Goal: Transaction & Acquisition: Purchase product/service

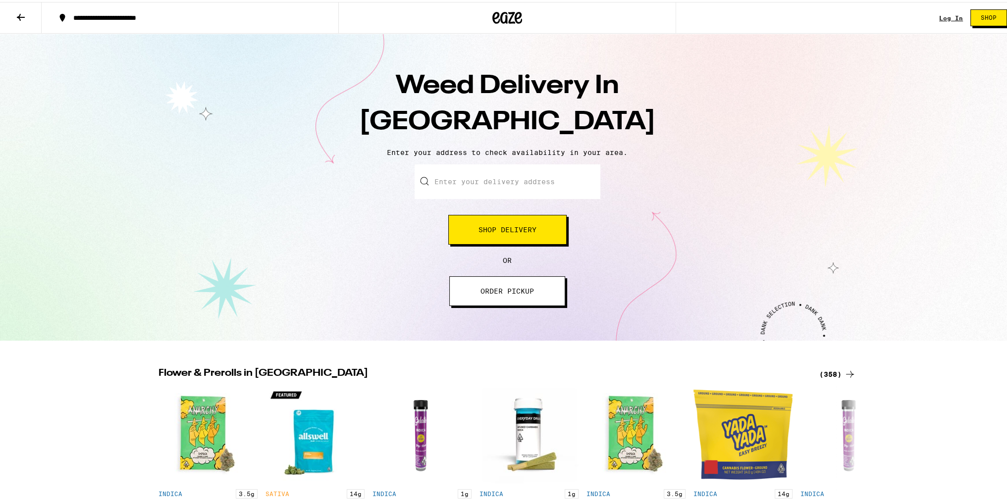
click at [497, 179] on input "Enter your delivery address" at bounding box center [508, 179] width 186 height 35
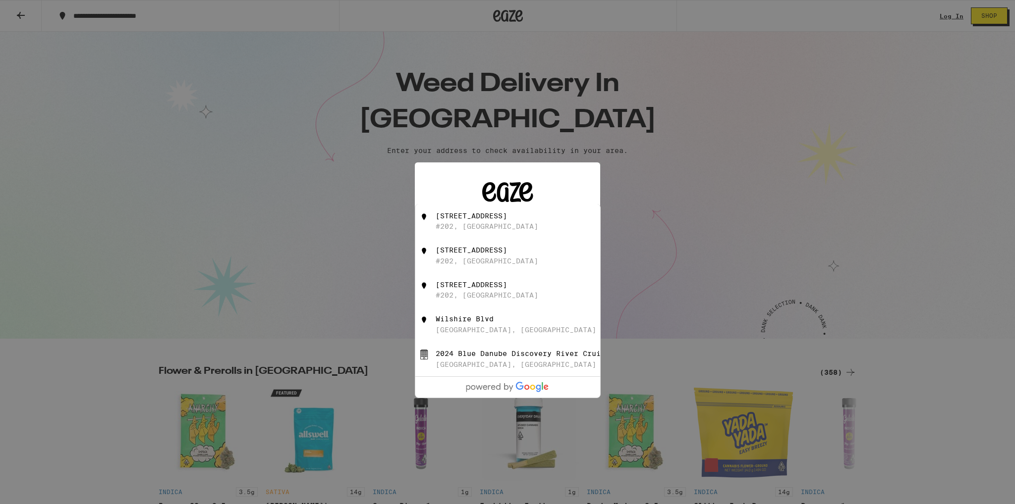
drag, startPoint x: 485, startPoint y: 218, endPoint x: 487, endPoint y: 224, distance: 6.3
click at [486, 219] on div "3540 Wilshire Blvd" at bounding box center [470, 216] width 71 height 8
type input "3540 Wilshire Blvd #202, Los Angeles, CA"
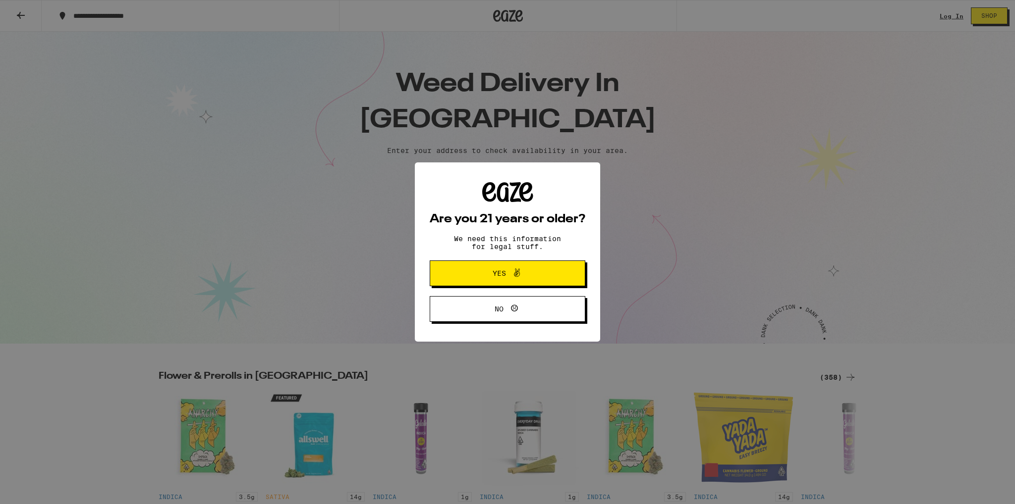
click at [503, 275] on span "Yes" at bounding box center [498, 273] width 13 height 7
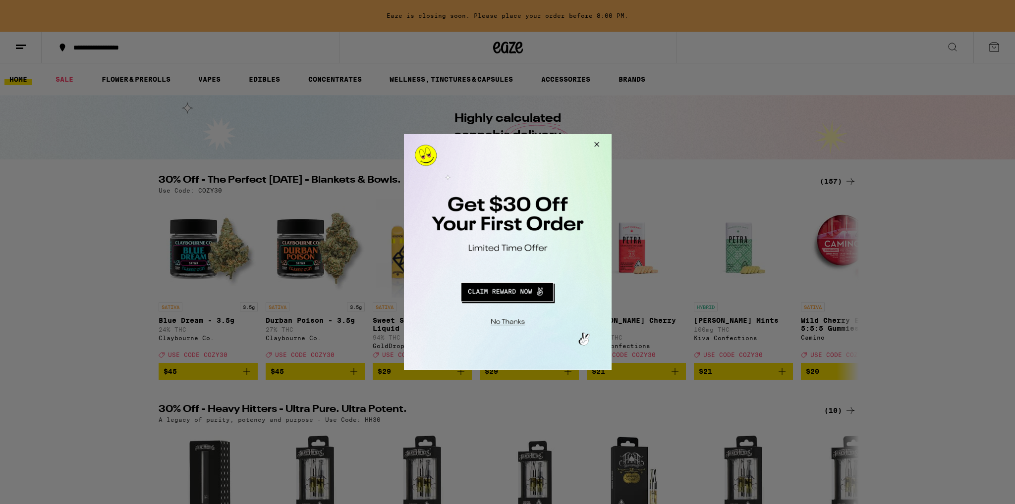
click at [525, 285] on button "Redirect to URL" at bounding box center [506, 291] width 172 height 24
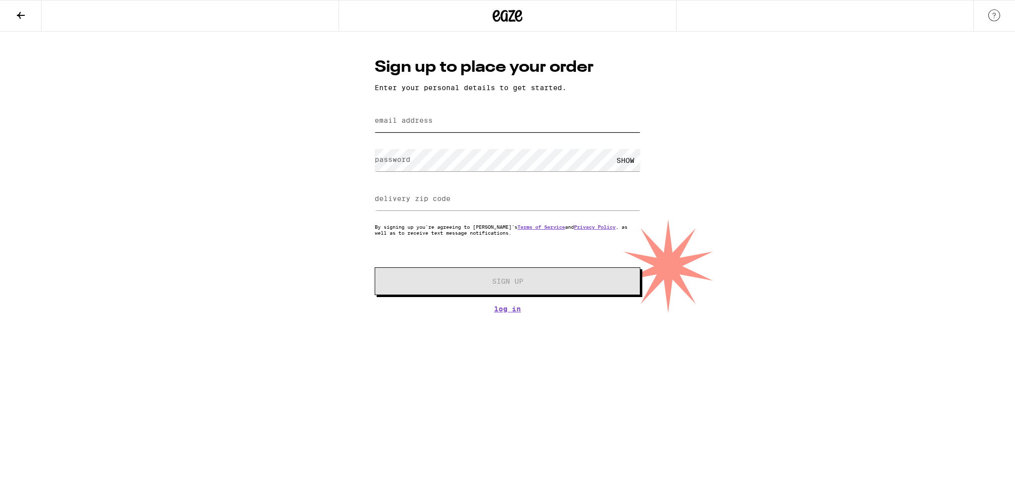
click at [467, 128] on input "email address" at bounding box center [507, 121] width 266 height 22
type input "[EMAIL_ADDRESS][DOMAIN_NAME]"
click at [404, 207] on input "delivery zip code" at bounding box center [507, 199] width 266 height 22
type input "90010"
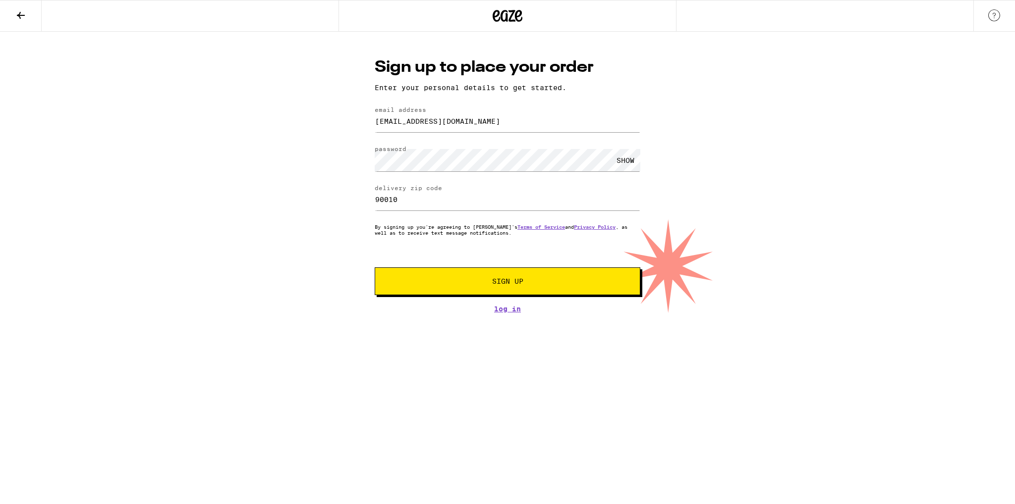
drag, startPoint x: 488, startPoint y: 396, endPoint x: 497, endPoint y: 337, distance: 59.6
click at [488, 313] on html "Sign up to place your order Enter your personal details to get started. email a…" at bounding box center [507, 156] width 1015 height 313
click at [509, 286] on button "Sign Up" at bounding box center [507, 281] width 266 height 28
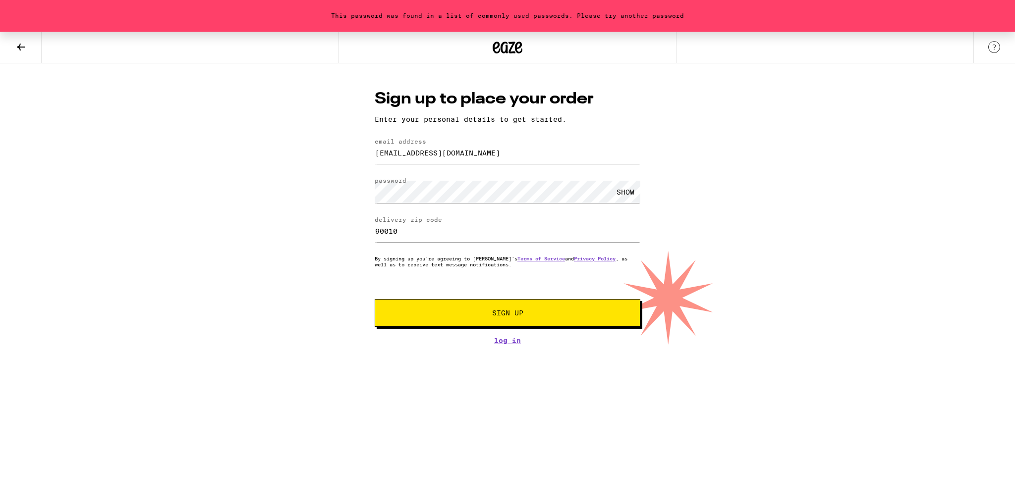
click at [629, 191] on div "SHOW" at bounding box center [625, 192] width 30 height 22
drag, startPoint x: 630, startPoint y: 192, endPoint x: 582, endPoint y: 206, distance: 50.6
click at [637, 193] on div "HIDE" at bounding box center [625, 192] width 30 height 22
click at [276, 191] on div "This password was found in a list of commonly used passwords. Please try anothe…" at bounding box center [507, 188] width 1015 height 313
click at [374, 299] on button "Sign Up" at bounding box center [507, 313] width 266 height 28
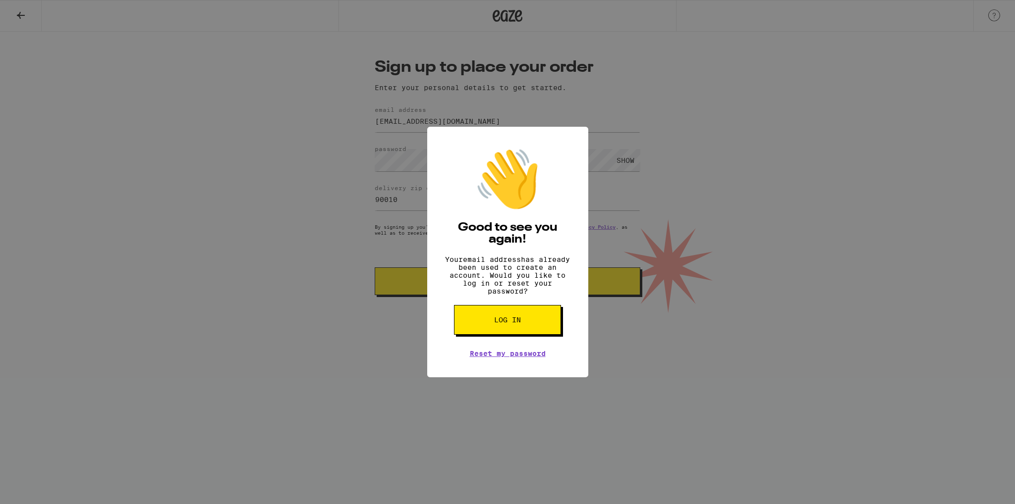
drag, startPoint x: 493, startPoint y: 330, endPoint x: 500, endPoint y: 331, distance: 7.0
click at [494, 323] on span "Log in" at bounding box center [507, 320] width 27 height 7
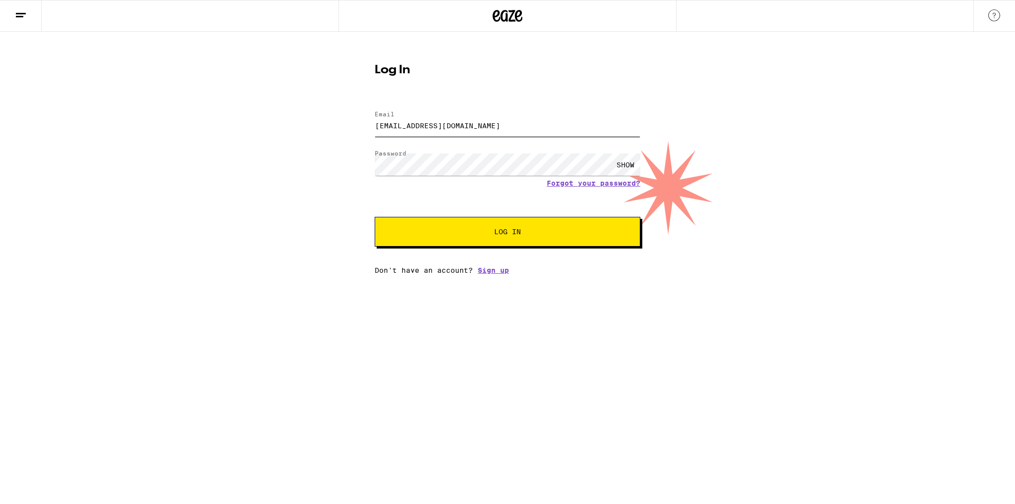
click at [471, 133] on input "[EMAIL_ADDRESS][DOMAIN_NAME]" at bounding box center [507, 125] width 266 height 22
type input "[EMAIL_ADDRESS][DOMAIN_NAME]"
drag, startPoint x: 531, startPoint y: 240, endPoint x: 580, endPoint y: 256, distance: 52.0
click at [544, 246] on button "Log In" at bounding box center [507, 232] width 266 height 30
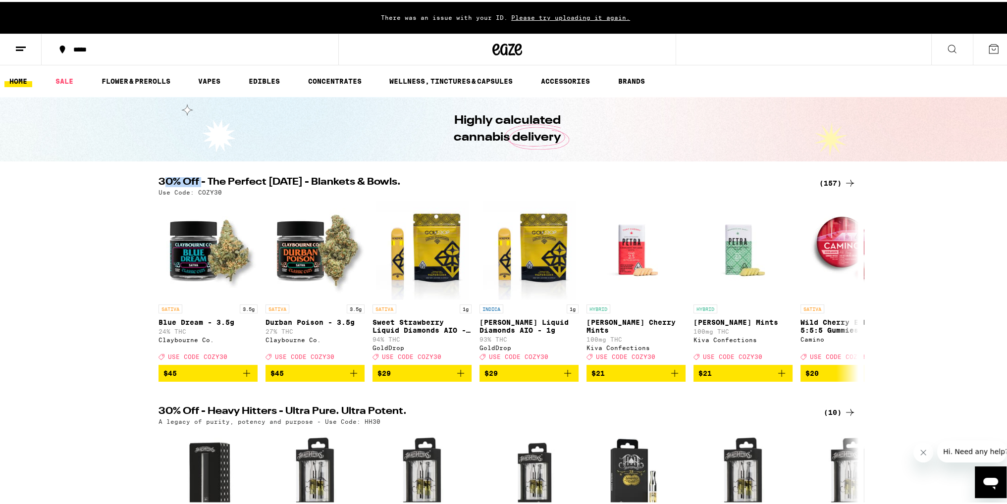
drag, startPoint x: 159, startPoint y: 182, endPoint x: 192, endPoint y: 179, distance: 33.8
click at [197, 178] on h2 "30% Off - The Perfect [DATE] - Blankets & Bowls." at bounding box center [483, 181] width 649 height 12
drag, startPoint x: 168, startPoint y: 177, endPoint x: 176, endPoint y: 180, distance: 8.7
click at [169, 177] on h2 "30% Off - The Perfect [DATE] - Blankets & Bowls." at bounding box center [483, 181] width 649 height 12
click at [230, 182] on h2 "30% Off - The Perfect [DATE] - Blankets & Bowls." at bounding box center [483, 181] width 649 height 12
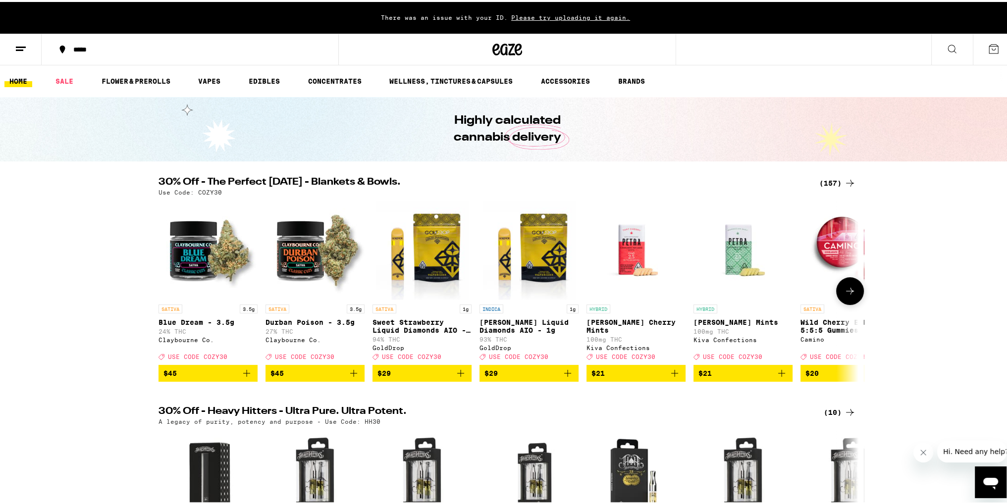
click at [846, 295] on icon at bounding box center [850, 289] width 12 height 12
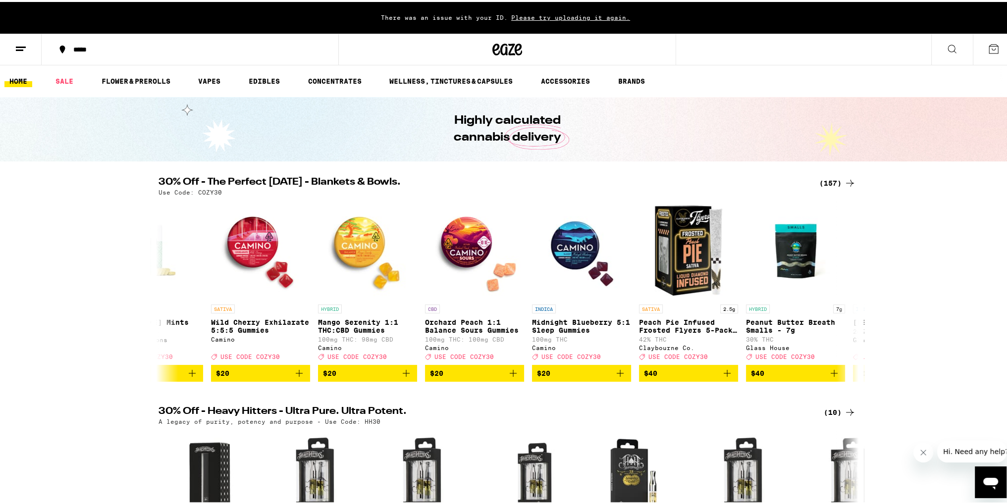
click at [846, 181] on icon at bounding box center [850, 181] width 8 height 7
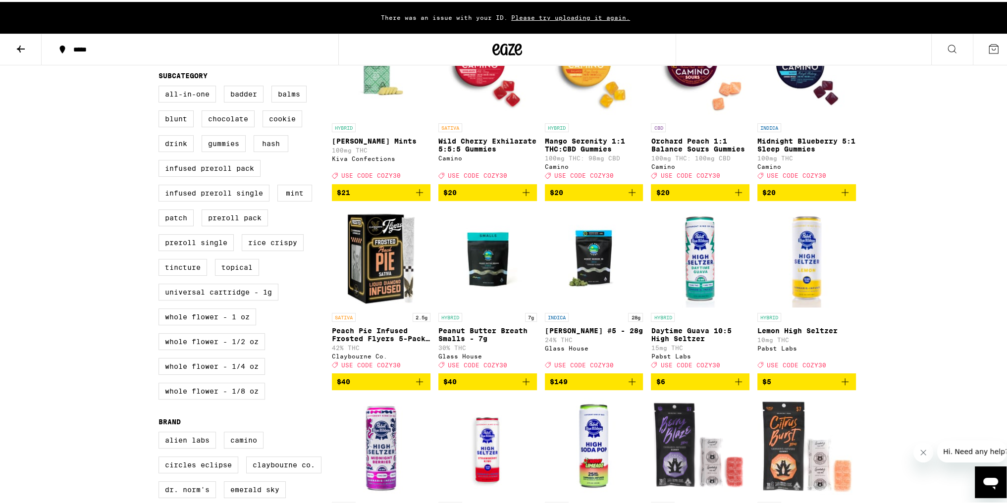
scroll to position [495, 0]
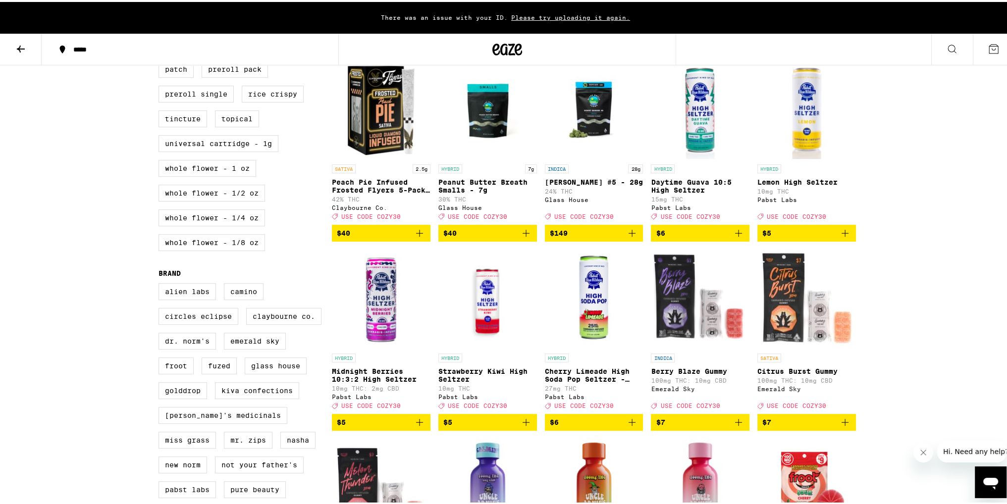
drag, startPoint x: 464, startPoint y: 246, endPoint x: 479, endPoint y: 263, distance: 22.1
click at [465, 237] on span "$40" at bounding box center [487, 231] width 89 height 12
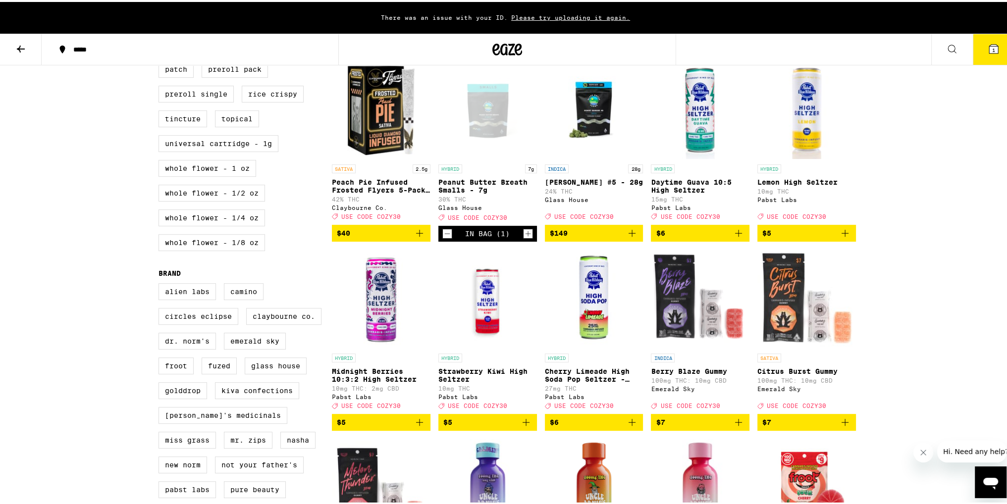
click at [992, 48] on span "1" at bounding box center [993, 48] width 3 height 6
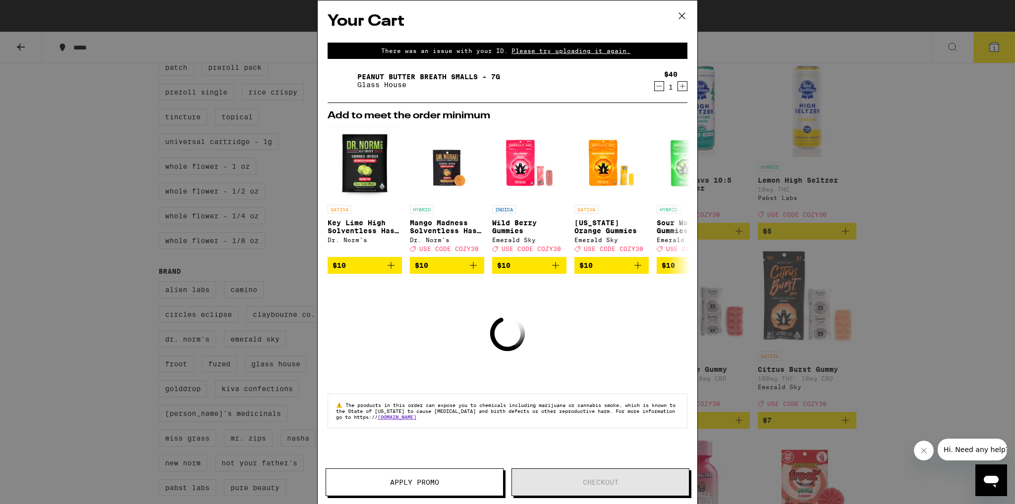
click at [449, 487] on button "Apply Promo" at bounding box center [414, 483] width 178 height 28
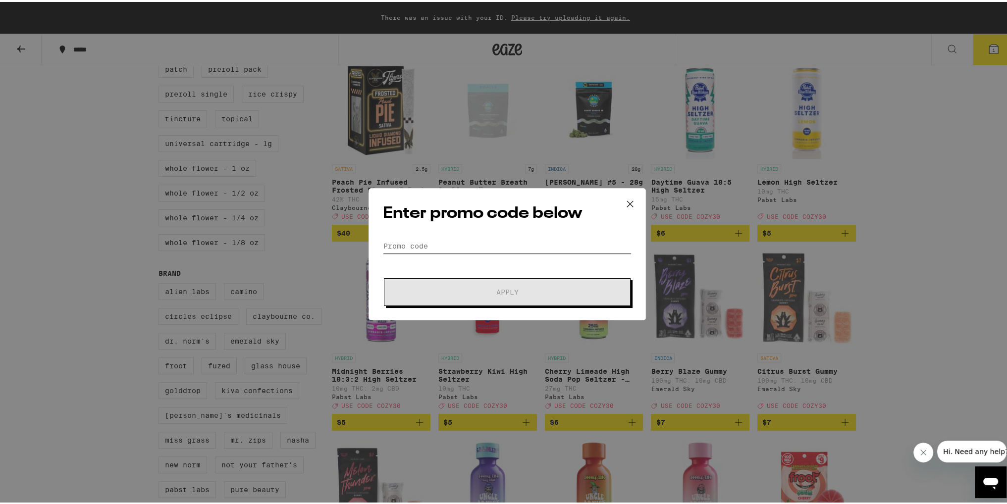
click at [436, 247] on input "Promo Code" at bounding box center [507, 244] width 249 height 15
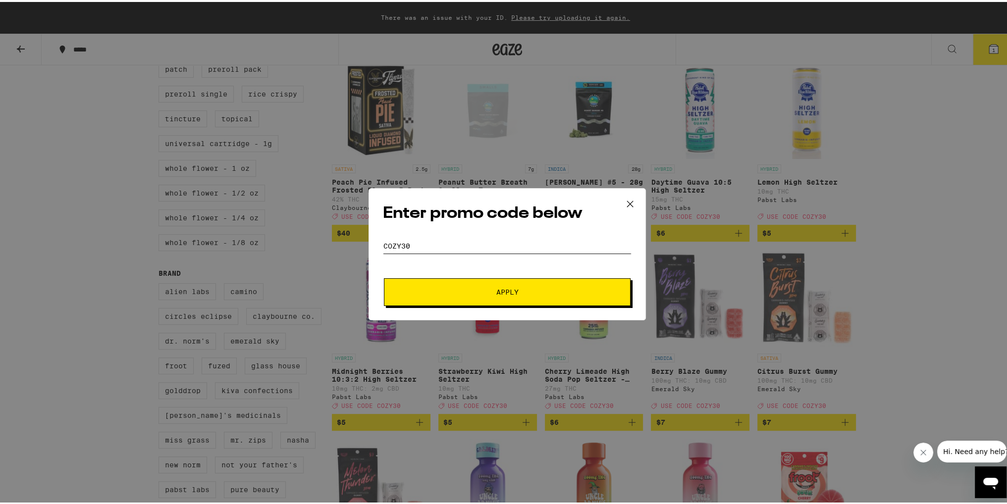
type input "cozy30"
click at [519, 277] on button "Apply" at bounding box center [507, 290] width 247 height 28
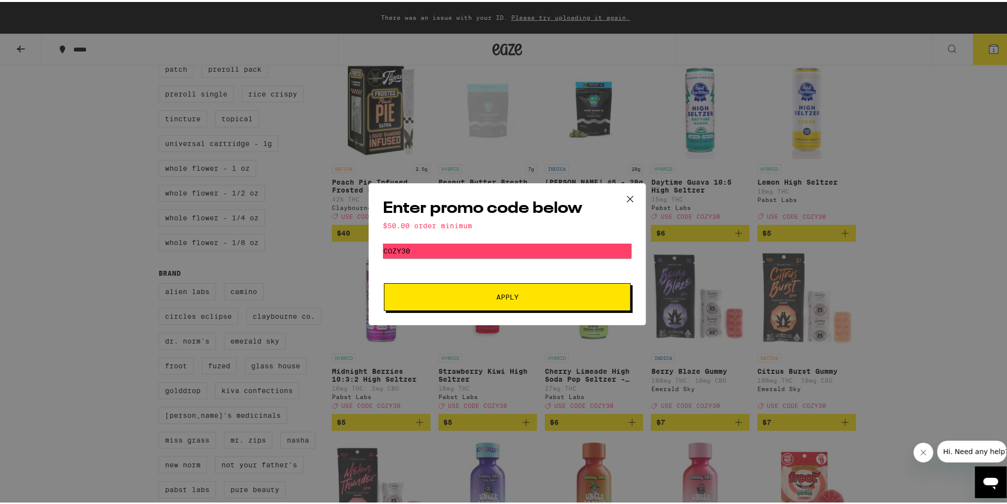
click at [619, 205] on button at bounding box center [630, 198] width 31 height 32
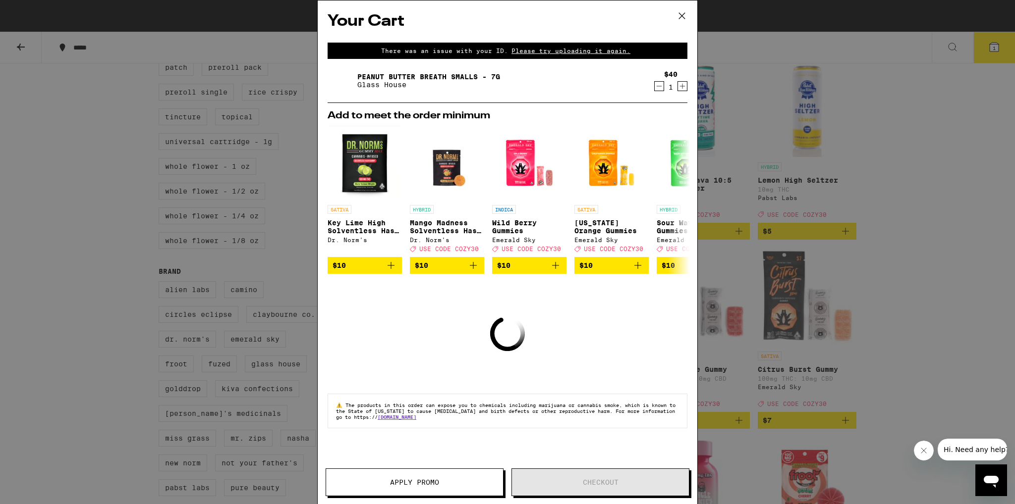
click at [681, 13] on icon at bounding box center [681, 15] width 15 height 15
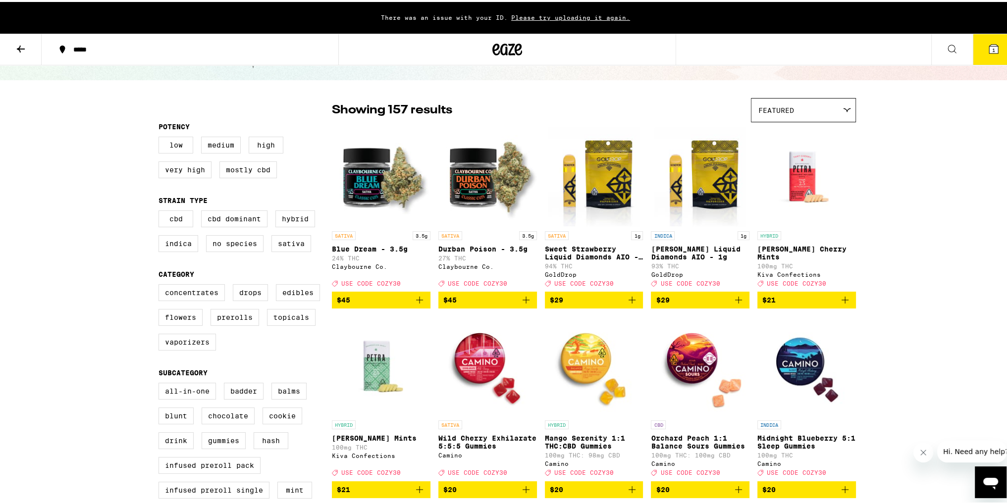
scroll to position [99, 0]
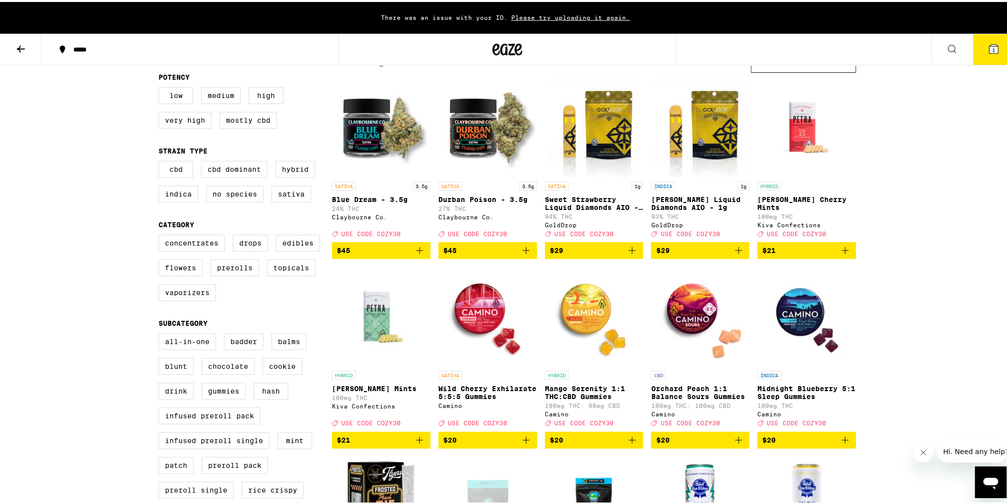
drag, startPoint x: 293, startPoint y: 246, endPoint x: 396, endPoint y: 288, distance: 110.7
click at [291, 248] on label "Edibles" at bounding box center [298, 241] width 44 height 17
click at [161, 235] on input "Edibles" at bounding box center [160, 234] width 0 height 0
checkbox input "true"
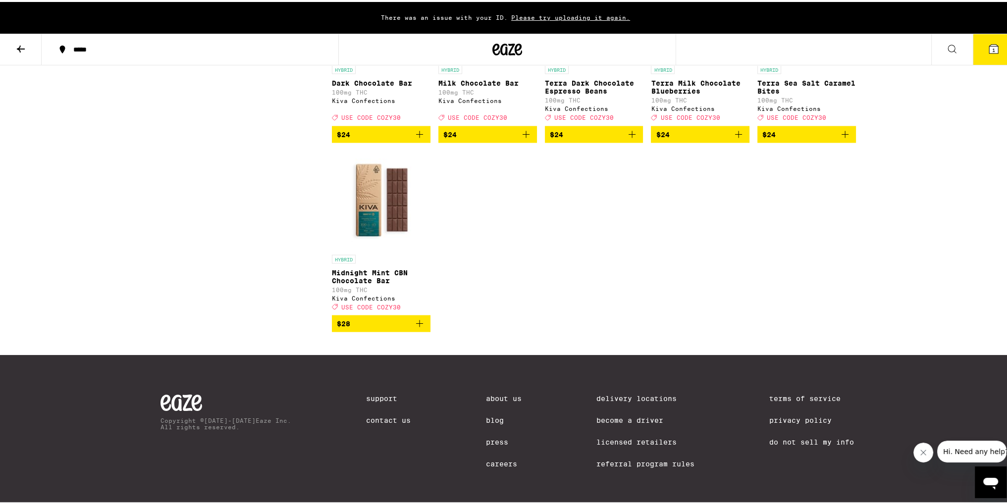
scroll to position [2528, 0]
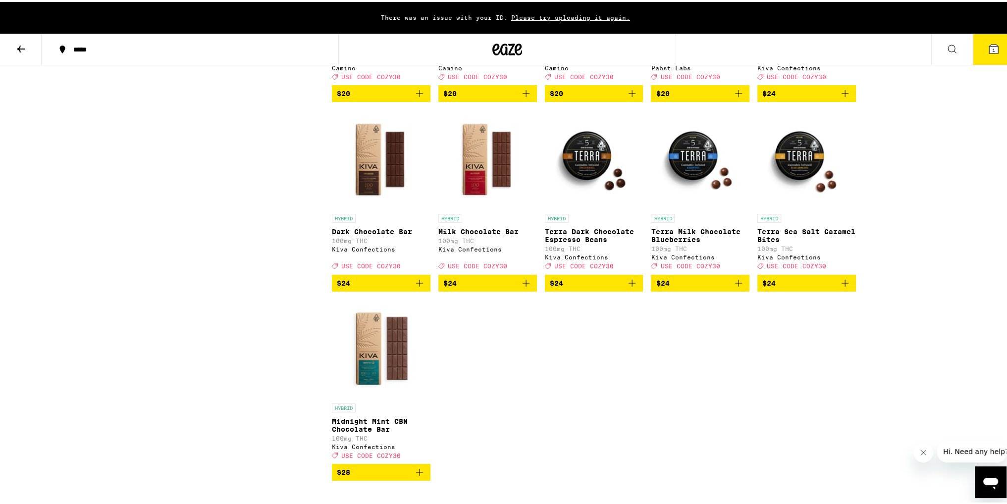
drag, startPoint x: 348, startPoint y: 309, endPoint x: 374, endPoint y: 319, distance: 27.8
click at [349, 234] on p "Dark Chocolate Bar" at bounding box center [381, 230] width 99 height 8
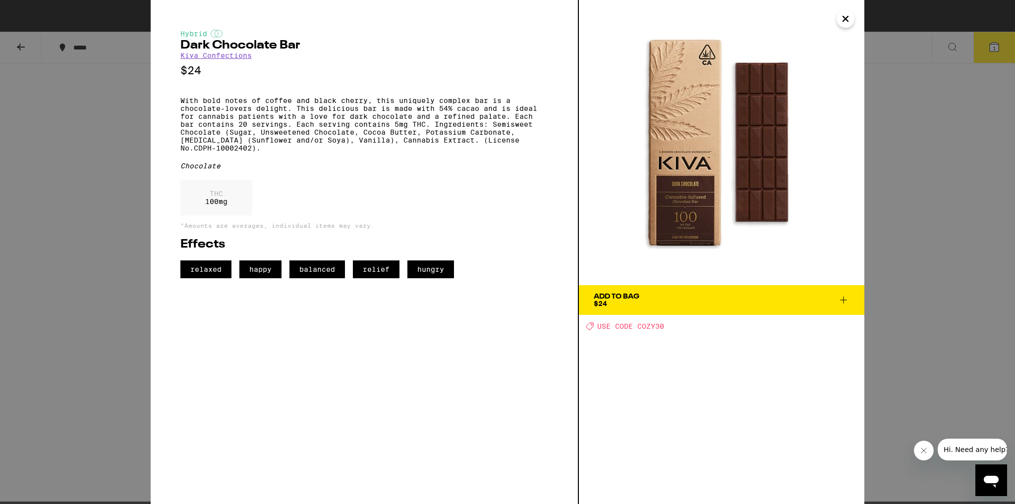
drag, startPoint x: 851, startPoint y: 23, endPoint x: 852, endPoint y: 35, distance: 12.0
click at [852, 23] on button "Close" at bounding box center [845, 19] width 18 height 18
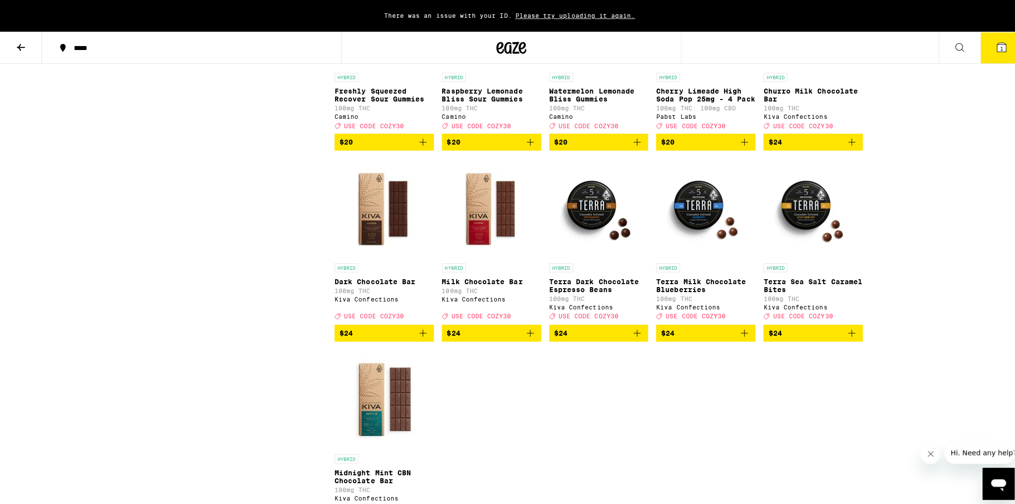
scroll to position [2429, 0]
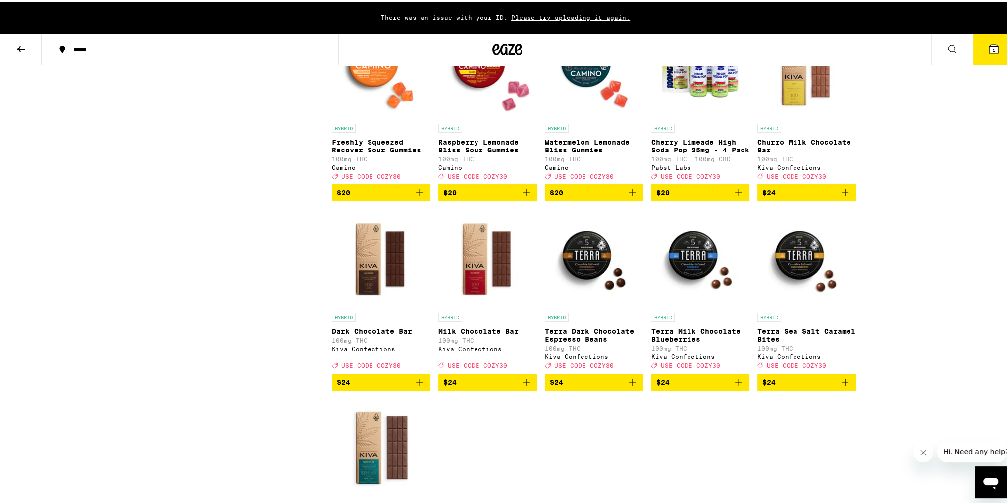
click at [792, 197] on span "$24" at bounding box center [806, 191] width 89 height 12
click at [988, 46] on icon at bounding box center [994, 47] width 12 height 12
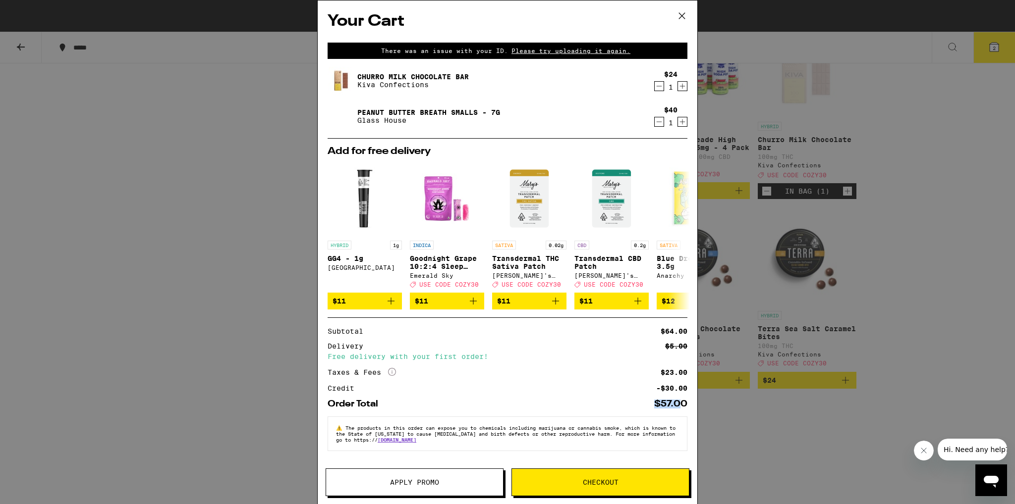
drag, startPoint x: 676, startPoint y: 408, endPoint x: 644, endPoint y: 407, distance: 31.2
click at [644, 407] on div "Order Total $57.00" at bounding box center [507, 404] width 360 height 9
click at [679, 410] on div "Your Cart There was an issue with your ID. Please try uploading it again. Churr…" at bounding box center [507, 237] width 379 height 474
drag, startPoint x: 681, startPoint y: 408, endPoint x: 646, endPoint y: 416, distance: 35.7
click at [636, 412] on div "Your Cart There was an issue with your ID. Please try uploading it again. Churr…" at bounding box center [507, 237] width 379 height 474
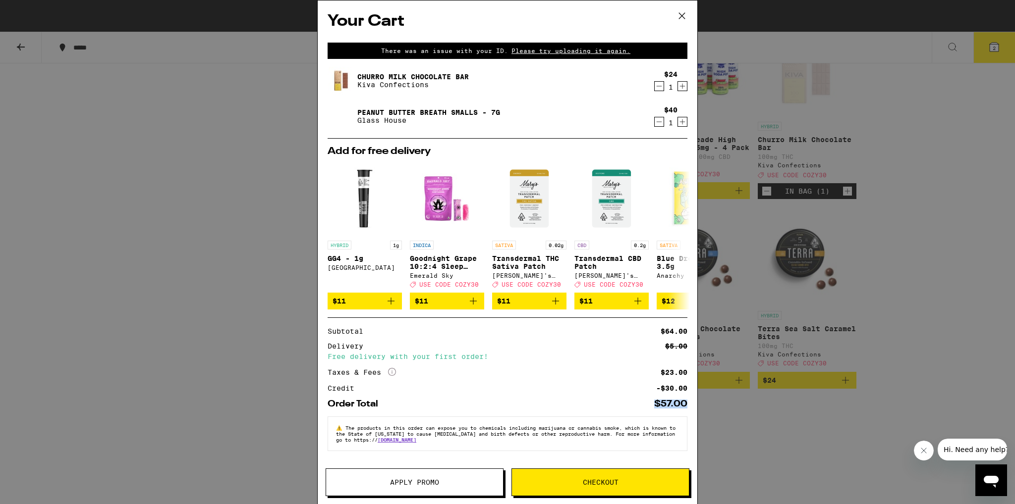
click at [675, 407] on div "$57.00" at bounding box center [670, 404] width 33 height 9
drag, startPoint x: 682, startPoint y: 407, endPoint x: 656, endPoint y: 416, distance: 27.0
click at [645, 411] on div "Your Cart There was an issue with your ID. Please try uploading it again. Churr…" at bounding box center [507, 237] width 379 height 474
click at [670, 405] on div "$57.00" at bounding box center [670, 404] width 33 height 9
drag, startPoint x: 614, startPoint y: 482, endPoint x: 639, endPoint y: 473, distance: 26.3
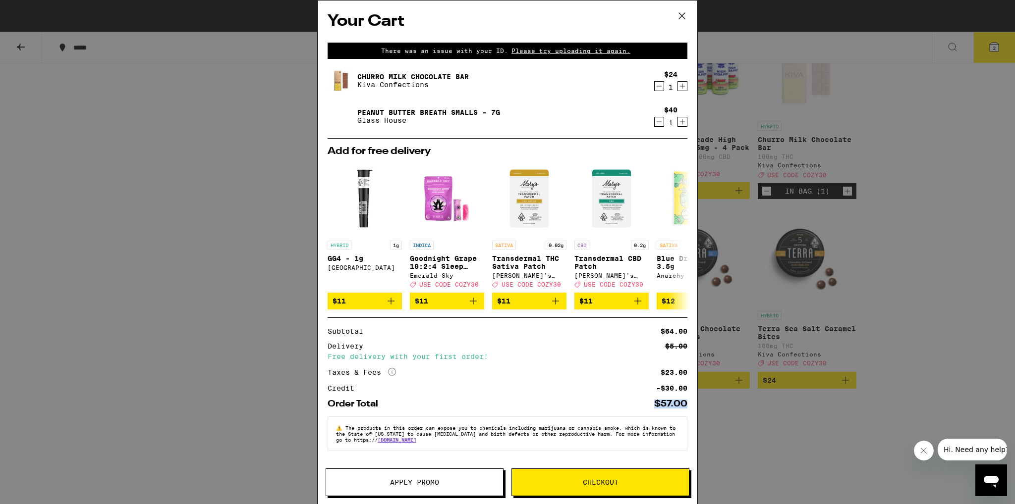
click at [615, 481] on span "Checkout" at bounding box center [601, 482] width 36 height 7
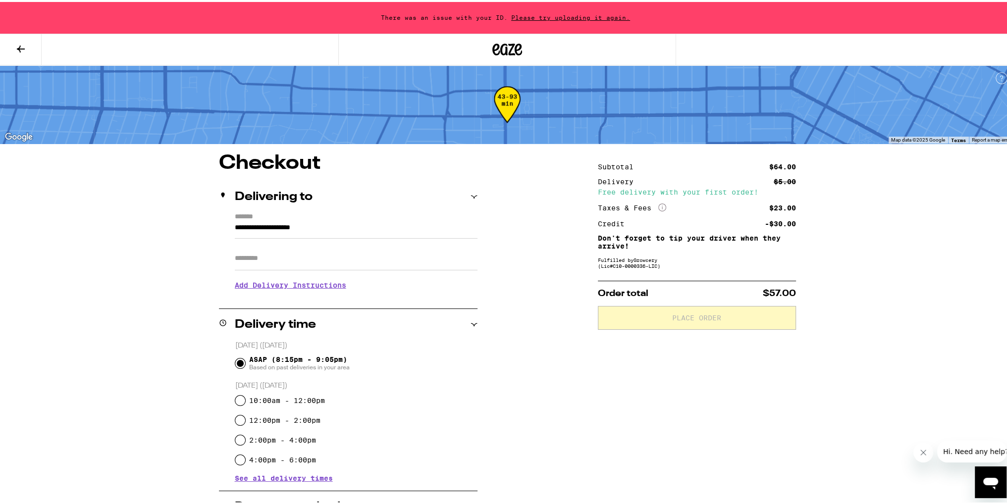
scroll to position [149, 0]
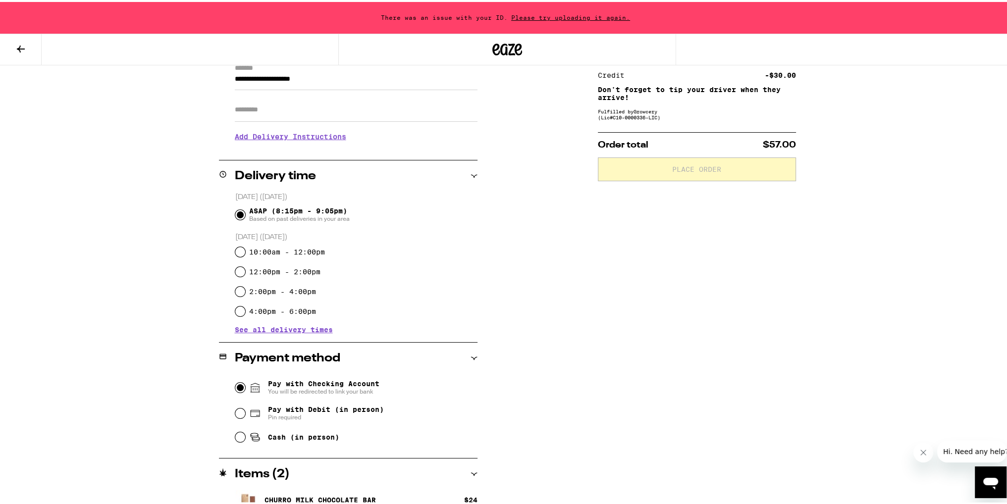
click at [236, 388] on input "Pay with Checking Account You will be redirected to link your bank" at bounding box center [240, 386] width 10 height 10
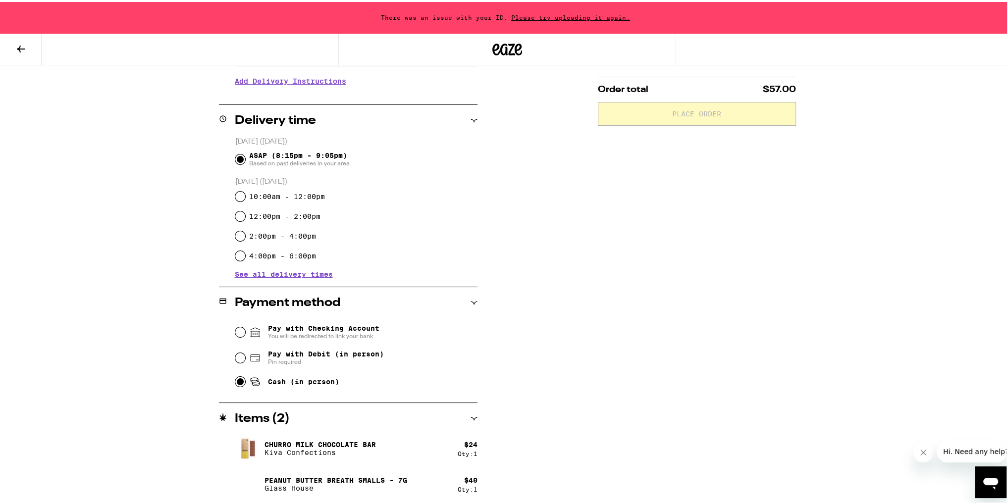
click at [235, 379] on input "Cash (in person)" at bounding box center [240, 380] width 10 height 10
radio input "true"
drag, startPoint x: 239, startPoint y: 379, endPoint x: 241, endPoint y: 372, distance: 7.2
click at [240, 378] on input "Cash (in person)" at bounding box center [240, 380] width 10 height 10
click at [238, 361] on input "Pay with Debit (in person) Pin required" at bounding box center [240, 356] width 10 height 10
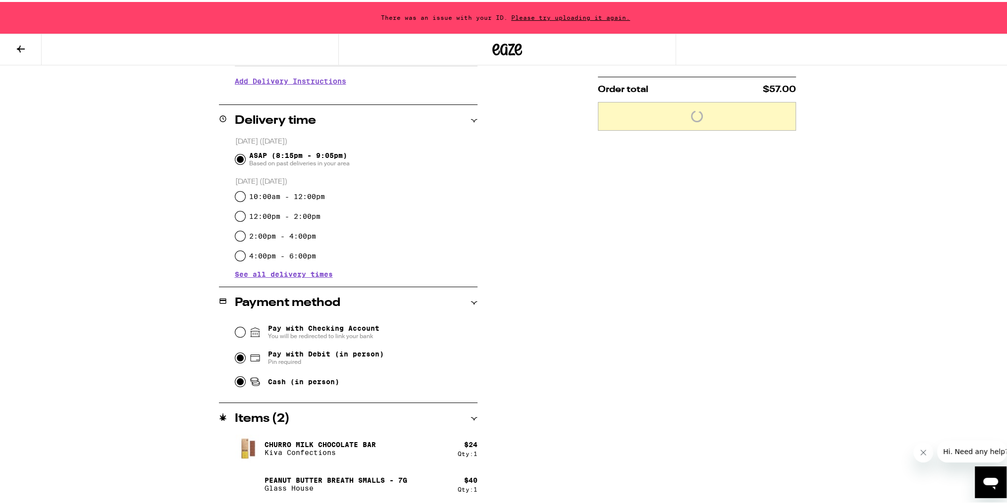
radio input "true"
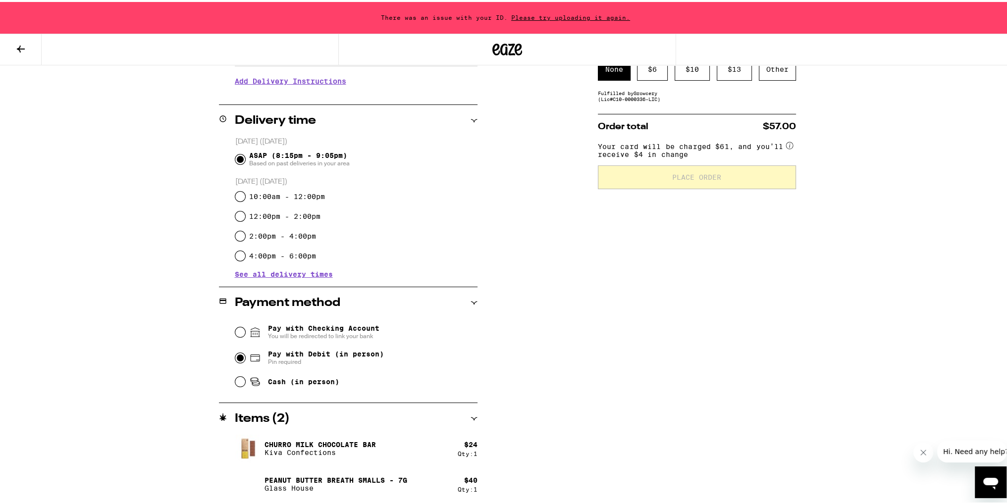
scroll to position [6, 0]
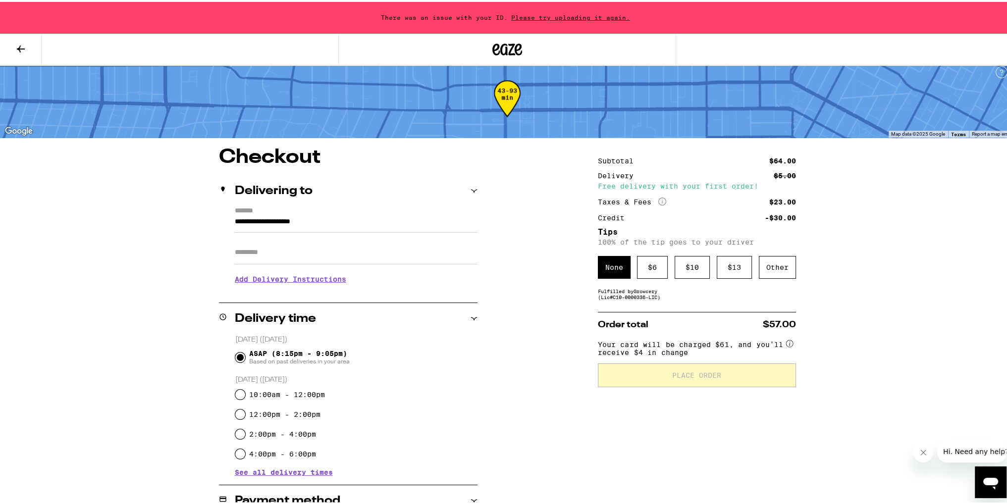
click at [642, 266] on div "$ 6" at bounding box center [652, 265] width 31 height 23
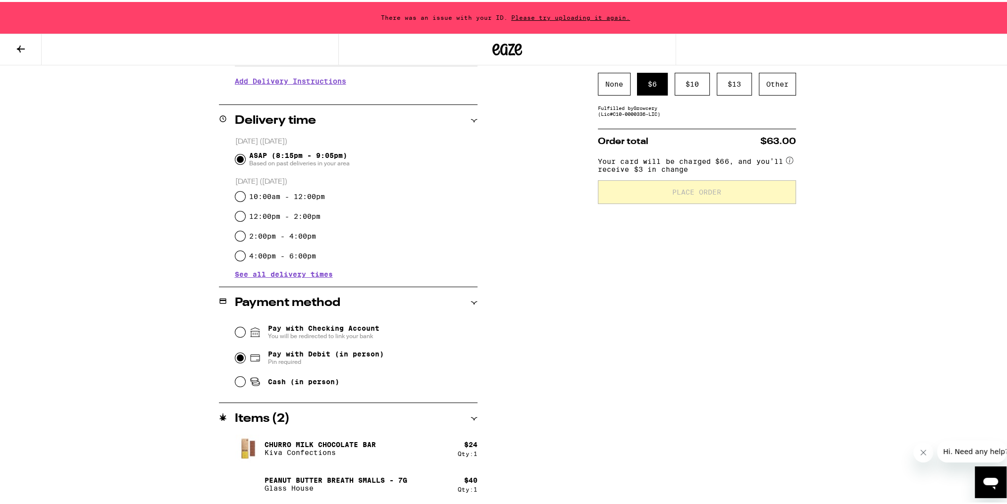
scroll to position [0, 0]
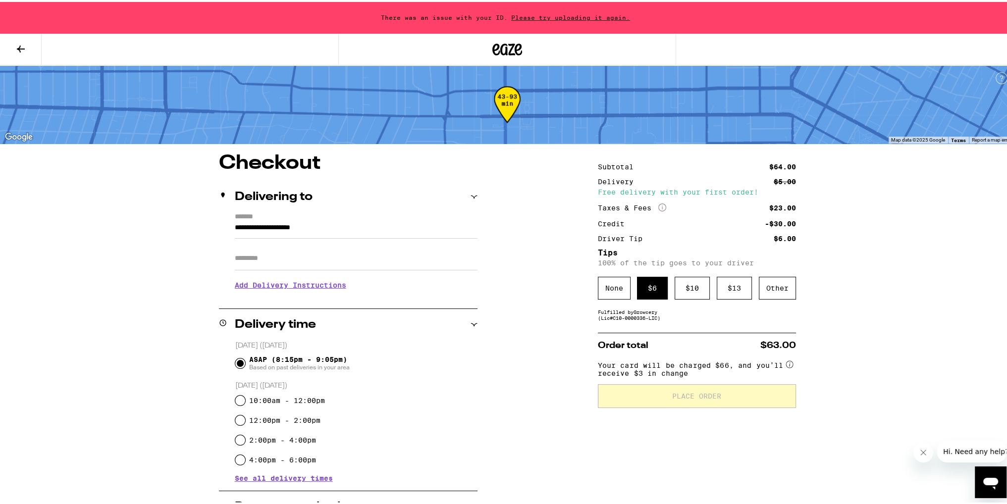
click at [313, 234] on input "**********" at bounding box center [356, 228] width 243 height 17
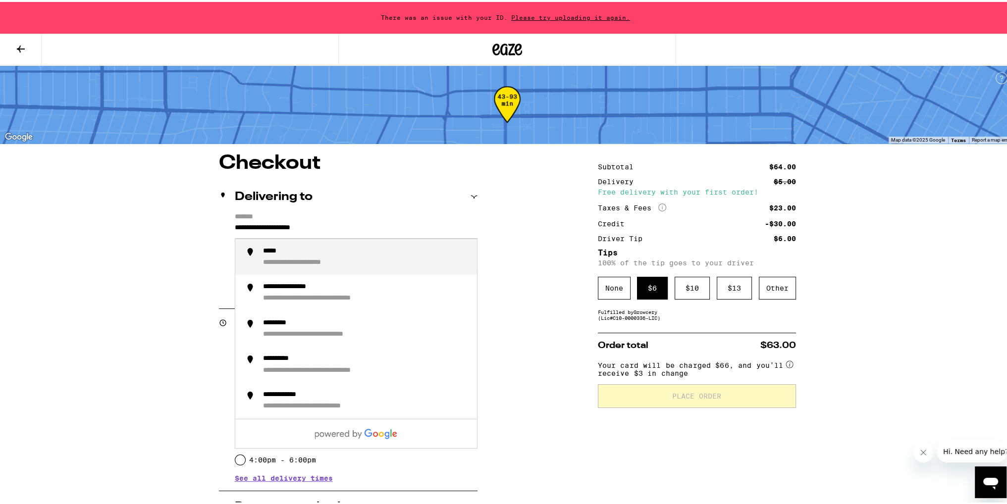
drag, startPoint x: 356, startPoint y: 231, endPoint x: 232, endPoint y: 219, distance: 124.4
click at [175, 208] on div "**********" at bounding box center [507, 430] width 713 height 557
click at [300, 257] on div "**********" at bounding box center [366, 255] width 206 height 20
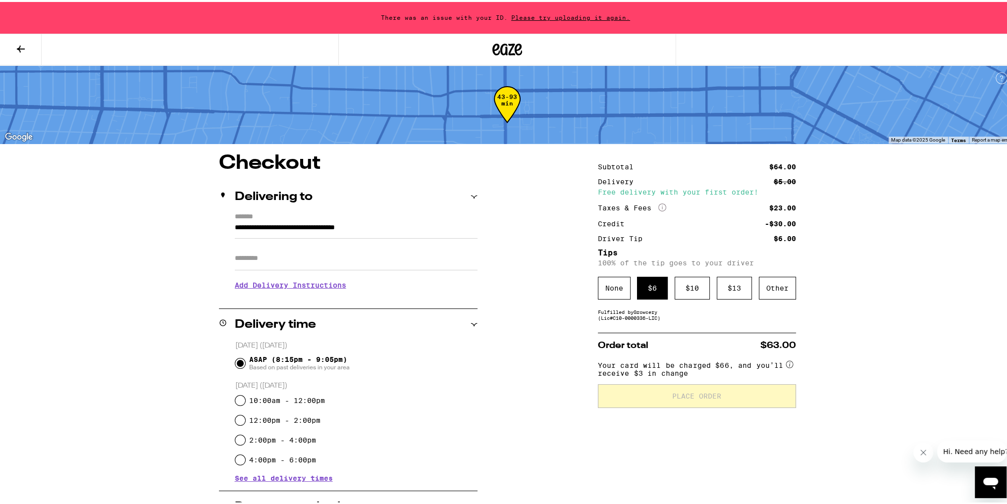
type input "**********"
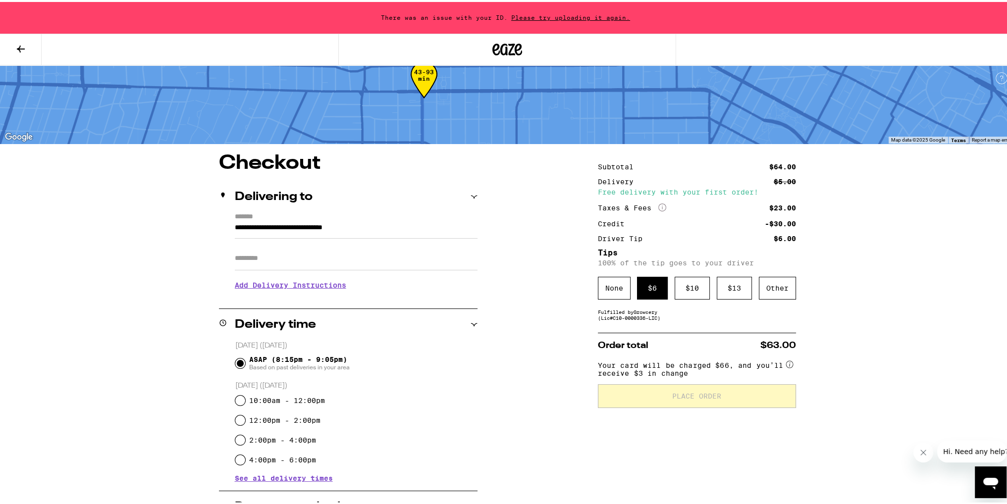
click at [294, 264] on input "Apt/Suite" at bounding box center [356, 257] width 243 height 24
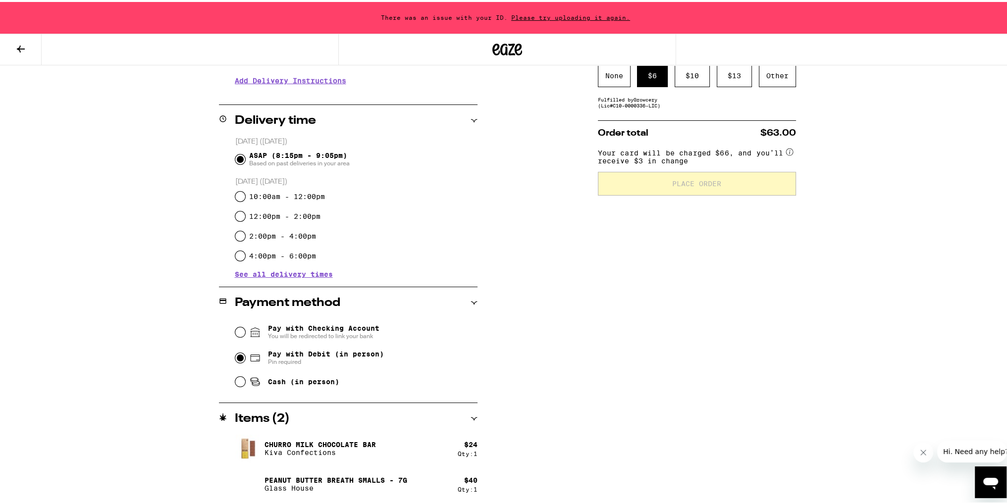
scroll to position [14, 0]
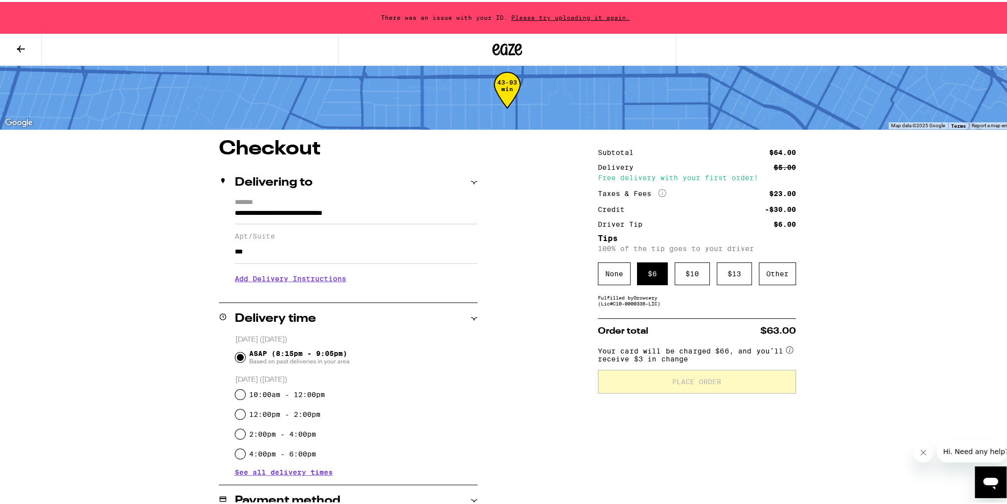
type input "***"
click at [565, 18] on span "Please try uploading it again." at bounding box center [571, 15] width 126 height 6
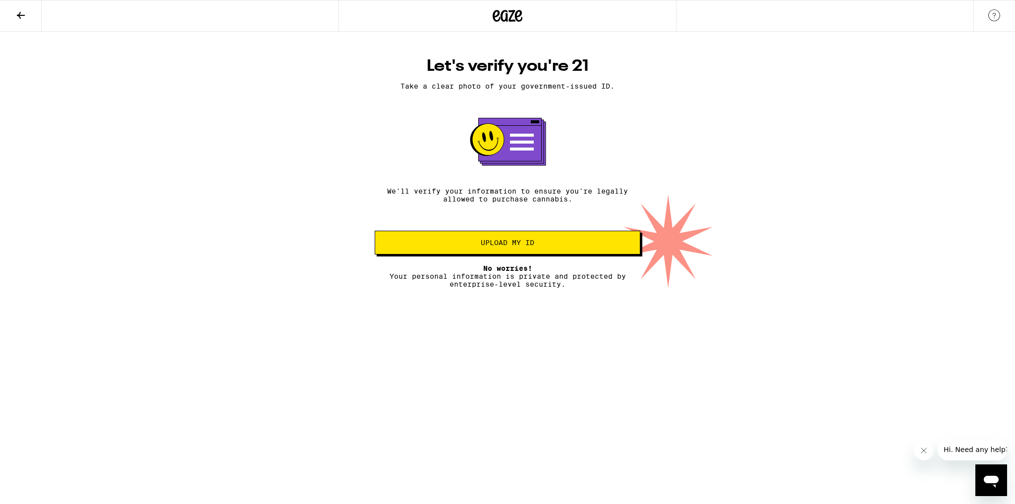
click at [518, 246] on span "Upload my ID" at bounding box center [507, 242] width 53 height 7
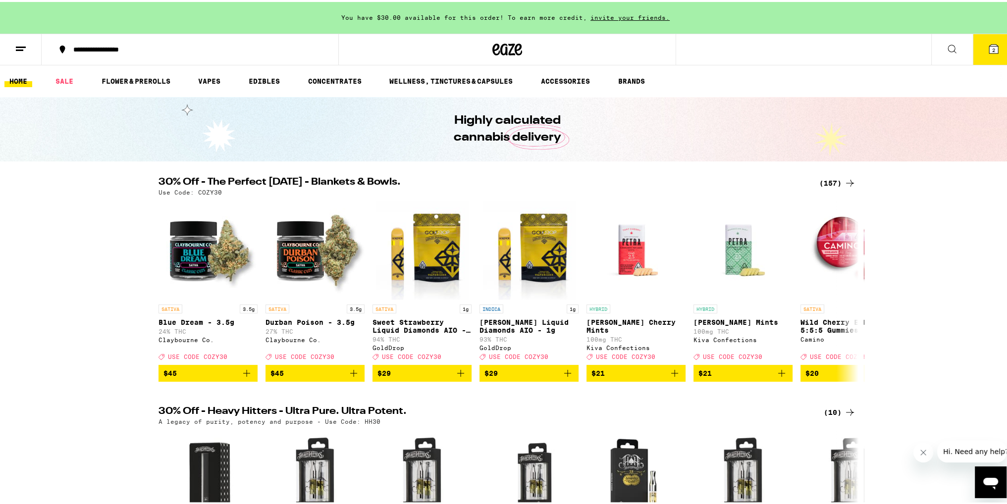
click at [989, 43] on icon at bounding box center [993, 47] width 9 height 9
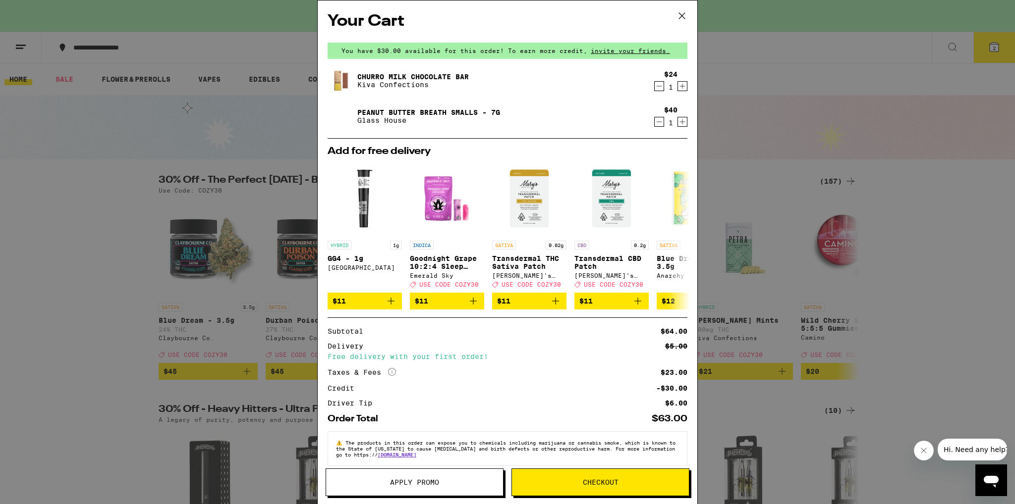
click at [581, 481] on span "Checkout" at bounding box center [600, 482] width 177 height 7
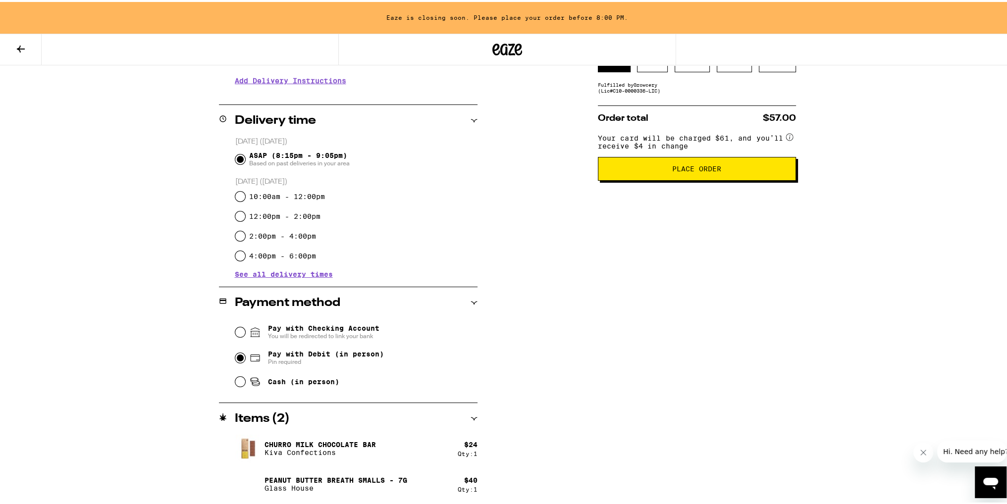
scroll to position [163, 0]
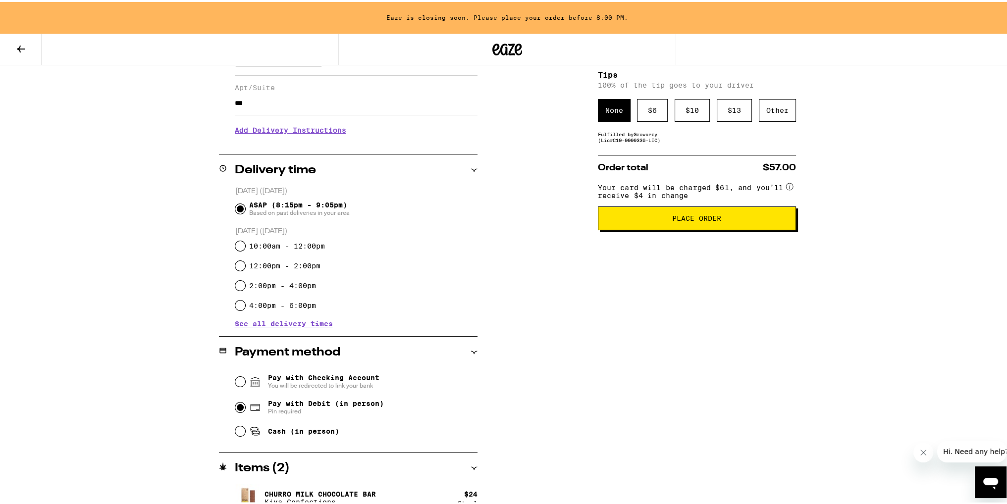
click at [654, 109] on div "$ 6" at bounding box center [652, 108] width 31 height 23
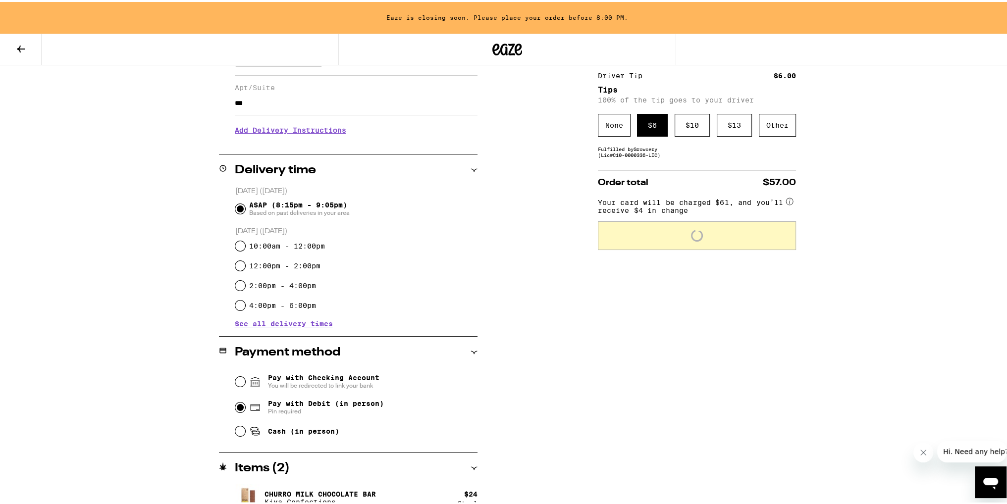
click at [749, 360] on div "Subtotal $64.00 Delivery $5.00 Free delivery with your first order! Taxes & Fee…" at bounding box center [697, 272] width 198 height 566
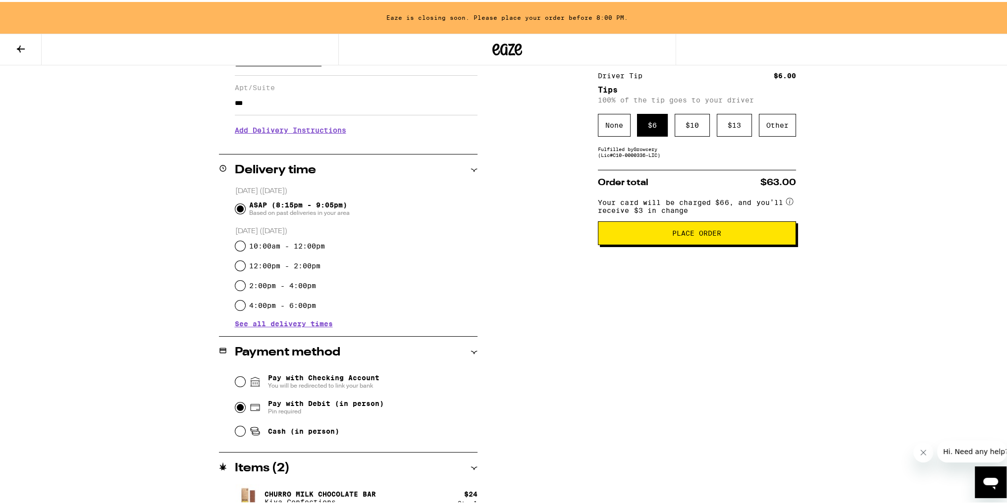
click at [708, 230] on span "Place Order" at bounding box center [696, 231] width 49 height 7
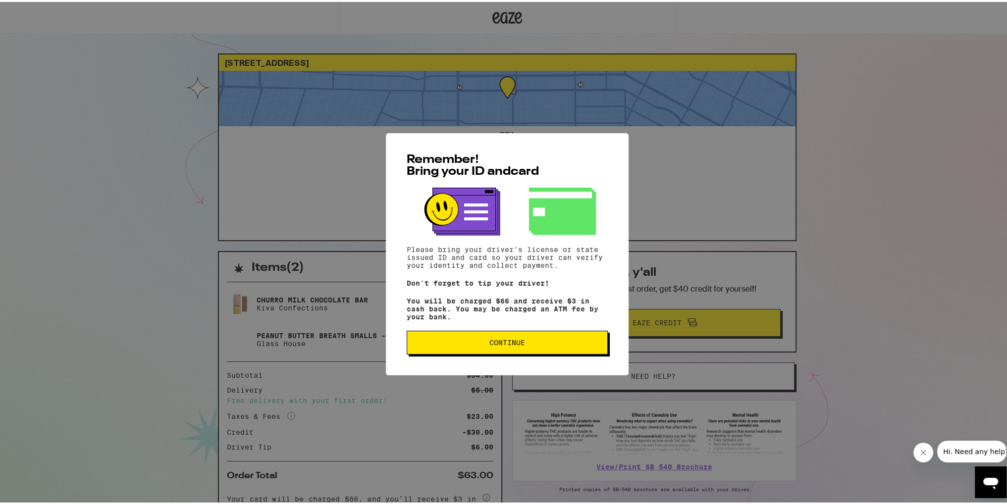
click at [535, 339] on button "Continue" at bounding box center [507, 341] width 201 height 24
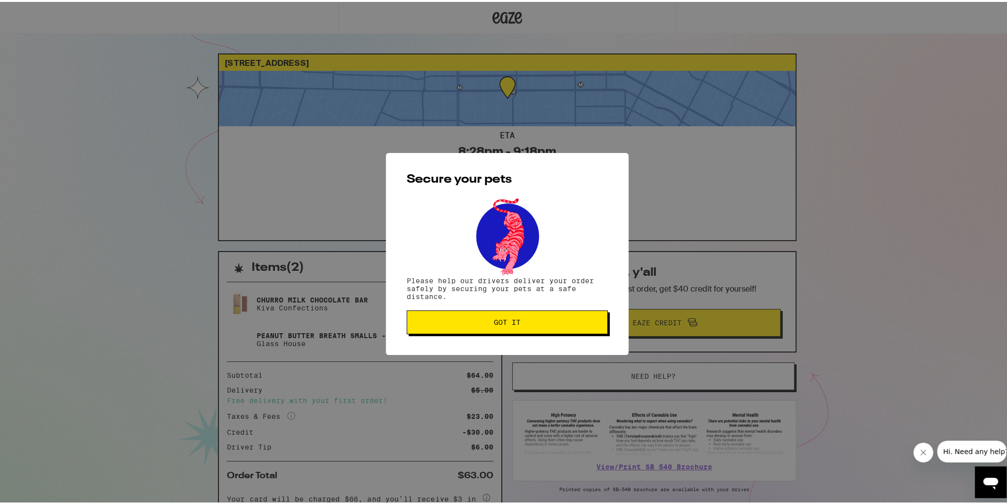
drag, startPoint x: 513, startPoint y: 316, endPoint x: 551, endPoint y: 314, distance: 38.2
click at [515, 316] on button "Got it" at bounding box center [507, 321] width 201 height 24
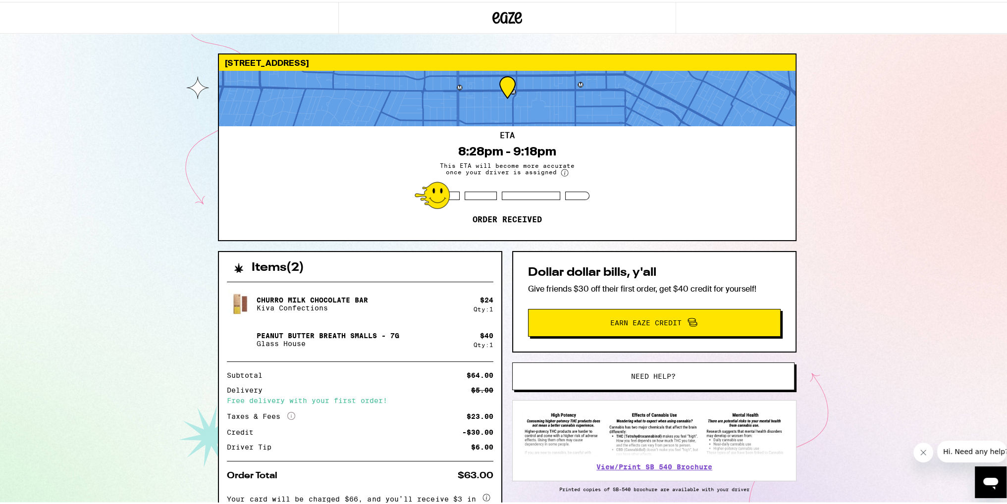
drag, startPoint x: 929, startPoint y: 107, endPoint x: 902, endPoint y: 99, distance: 28.2
click at [926, 104] on div "[STREET_ADDRESS] ETA 8:28pm - 9:18pm This ETA will become more accurate once yo…" at bounding box center [507, 286] width 1015 height 572
